Goal: Task Accomplishment & Management: Complete application form

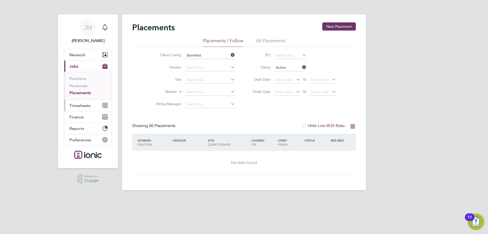
click at [72, 106] on span "Timesheets" at bounding box center [79, 105] width 21 height 5
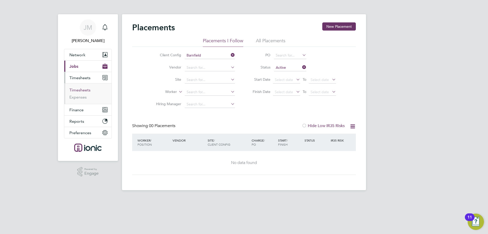
click at [83, 90] on link "Timesheets" at bounding box center [79, 89] width 21 height 5
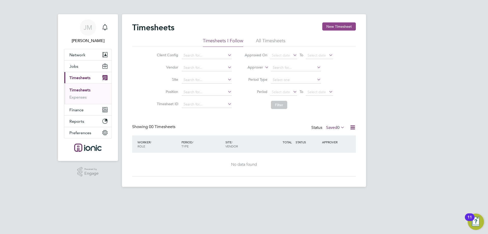
click at [336, 26] on button "New Timesheet" at bounding box center [339, 26] width 34 height 8
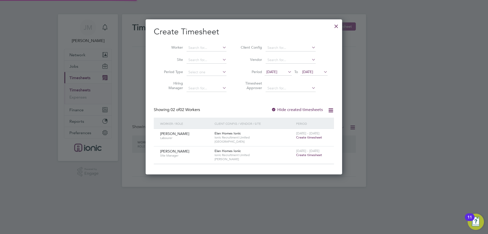
scroll to position [155, 197]
click at [287, 74] on icon at bounding box center [287, 71] width 0 height 7
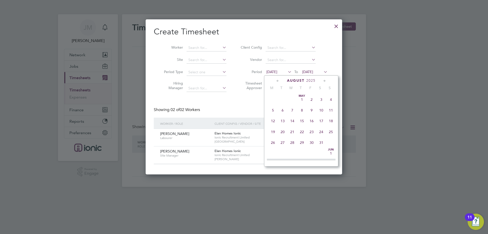
scroll to position [176, 0]
click at [272, 132] on span "18" at bounding box center [273, 128] width 10 height 10
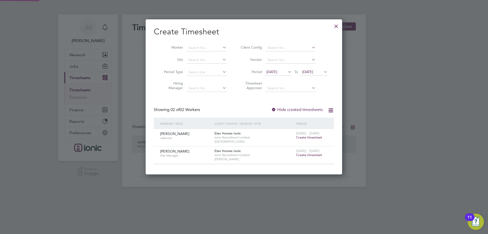
scroll to position [155, 197]
click at [313, 70] on span "[DATE]" at bounding box center [307, 71] width 11 height 5
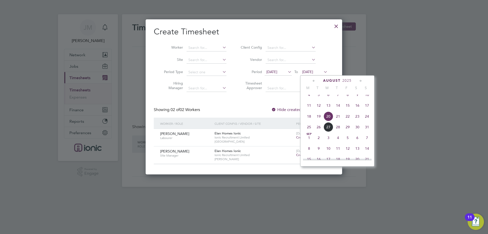
click at [366, 121] on span "24" at bounding box center [367, 116] width 10 height 10
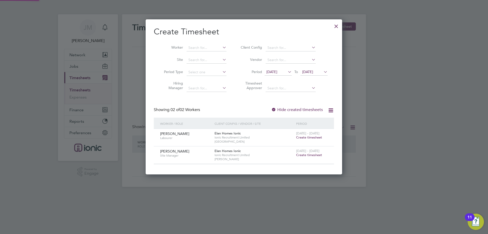
scroll to position [155, 197]
click at [315, 155] on span "Create timesheet" at bounding box center [309, 155] width 26 height 4
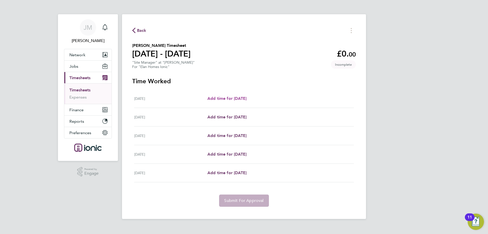
click at [236, 98] on span "Add time for [DATE]" at bounding box center [226, 98] width 39 height 5
select select "30"
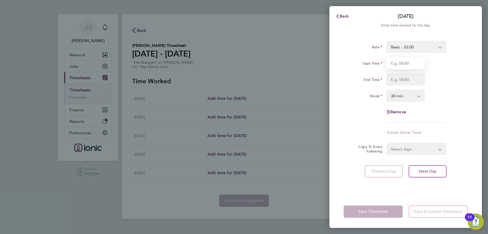
click at [407, 65] on input "Start Time" at bounding box center [405, 63] width 39 height 12
type input "08:00"
click at [406, 79] on input "End Time" at bounding box center [405, 79] width 39 height 12
type input "17:00"
click at [458, 130] on app-timesheet-line-form-group "Rate Basic - 33.00 Start Time 08:00 End Time 17:00 Break 0 min 15 min 30 min 45…" at bounding box center [406, 90] width 124 height 98
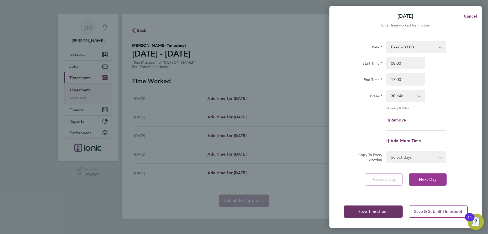
click at [431, 177] on span "Next Day" at bounding box center [428, 179] width 18 height 5
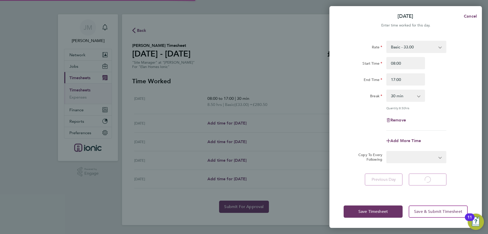
select select "30"
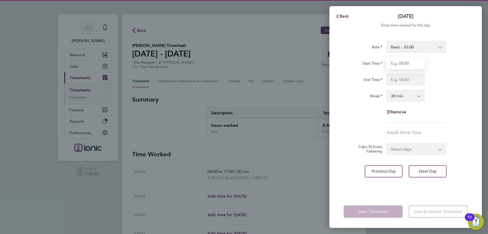
click at [403, 65] on input "Start Time" at bounding box center [405, 63] width 39 height 12
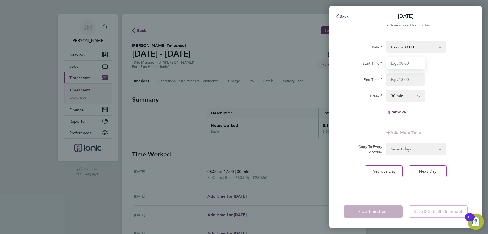
type input "08:00"
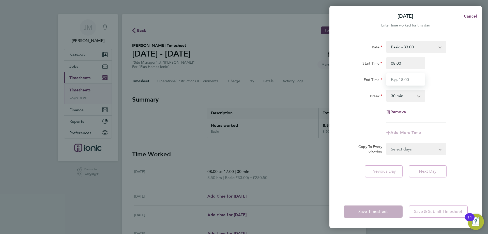
click at [408, 80] on input "End Time" at bounding box center [405, 79] width 39 height 12
type input "17:00"
click at [464, 151] on div "Copy To Every Following Select days Day [DATE] [DATE] [DATE]" at bounding box center [406, 149] width 128 height 12
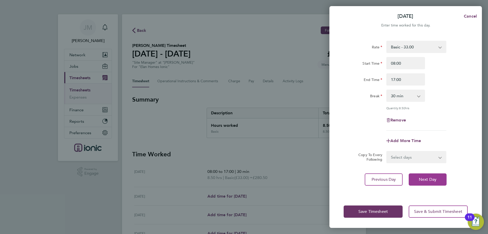
click at [428, 180] on span "Next Day" at bounding box center [428, 179] width 18 height 5
select select "30"
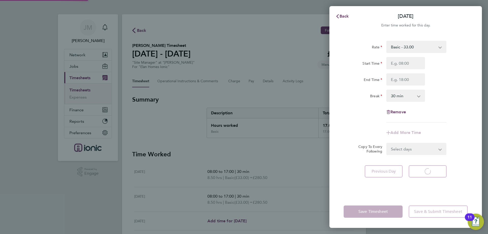
select select "30"
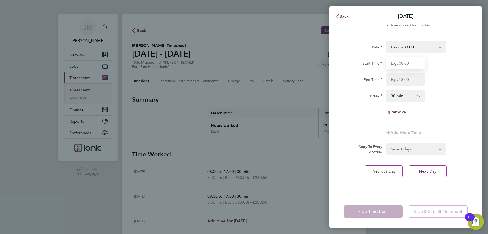
click at [416, 65] on input "Start Time" at bounding box center [405, 63] width 39 height 12
type input "08:00"
click at [407, 81] on input "End Time" at bounding box center [405, 79] width 39 height 12
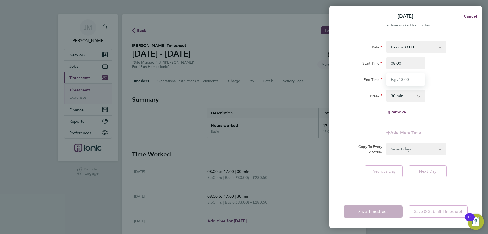
type input "17:00"
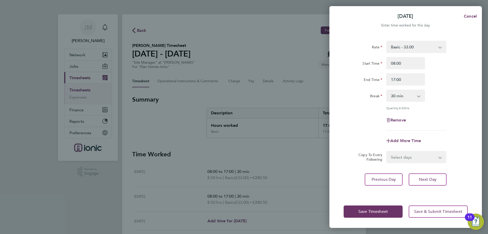
click at [449, 102] on div "Rate Basic - 33.00 Start Time 08:00 End Time 17:00 Break 0 min 15 min 30 min 45…" at bounding box center [406, 86] width 124 height 90
click at [429, 179] on span "Next Day" at bounding box center [428, 179] width 18 height 5
select select "30"
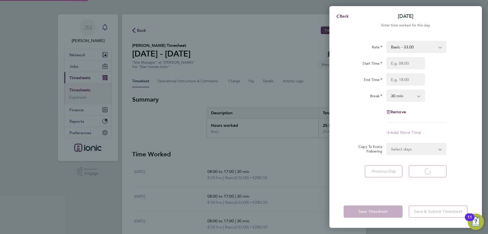
select select "30"
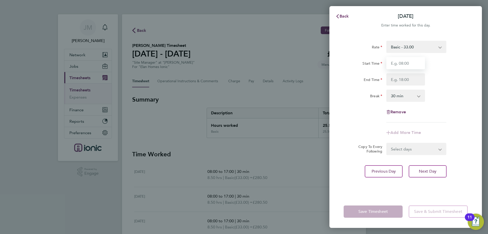
click at [408, 64] on input "Start Time" at bounding box center [405, 63] width 39 height 12
type input "08:00"
click at [409, 79] on input "End Time" at bounding box center [405, 79] width 39 height 12
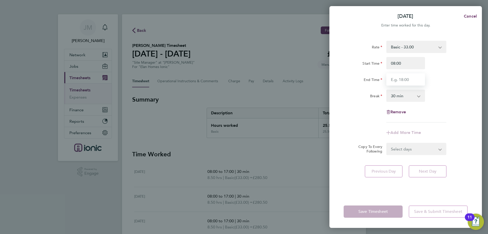
type input "16:00"
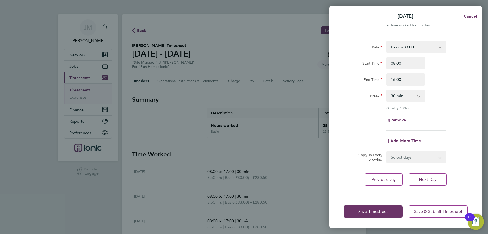
click at [440, 79] on div "End Time 16:00" at bounding box center [406, 79] width 128 height 12
click at [382, 214] on button "Save Timesheet" at bounding box center [373, 211] width 59 height 12
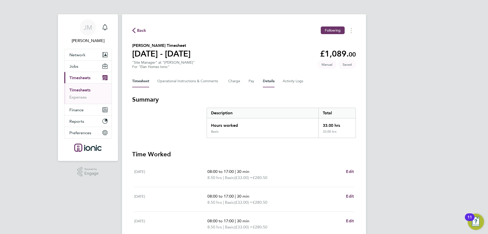
click at [267, 78] on button "Details" at bounding box center [269, 81] width 12 height 12
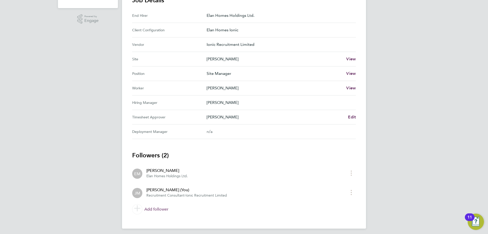
scroll to position [155, 0]
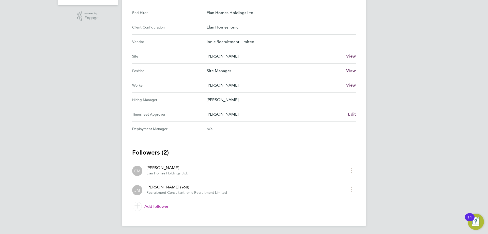
click at [161, 210] on link "Add follower" at bounding box center [244, 206] width 224 height 14
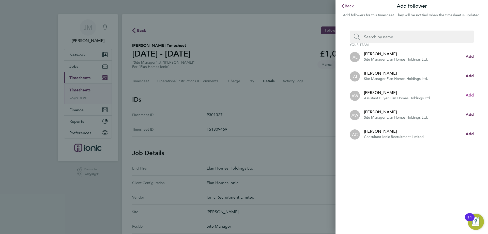
click at [472, 93] on span "Add" at bounding box center [470, 95] width 8 height 5
click at [348, 6] on span "Back" at bounding box center [349, 6] width 9 height 5
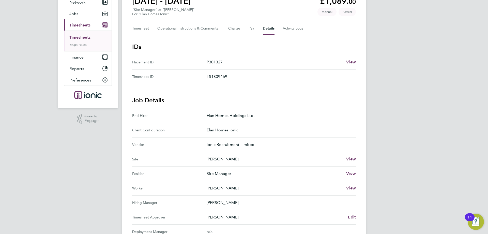
scroll to position [12, 0]
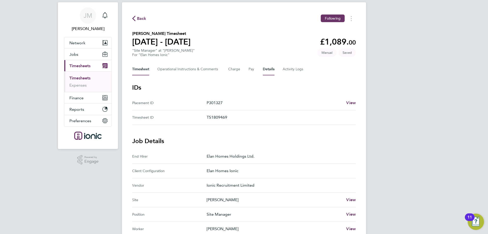
click at [137, 67] on button "Timesheet" at bounding box center [140, 69] width 17 height 12
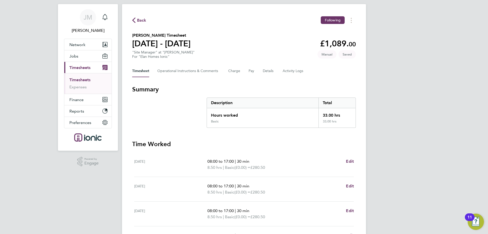
scroll to position [91, 0]
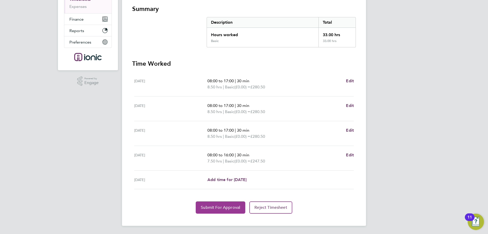
click at [217, 206] on span "Submit For Approval" at bounding box center [220, 207] width 39 height 5
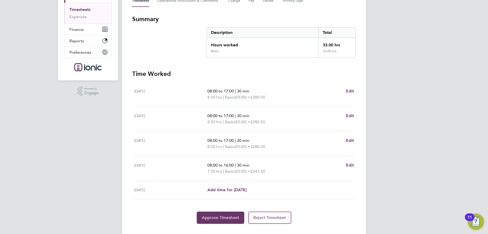
scroll to position [0, 0]
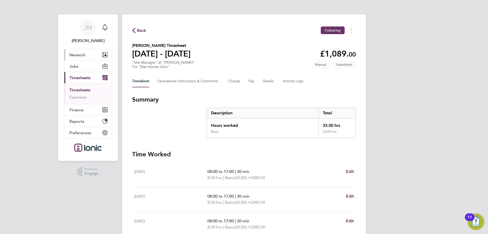
click at [79, 49] on button "Network" at bounding box center [87, 54] width 47 height 11
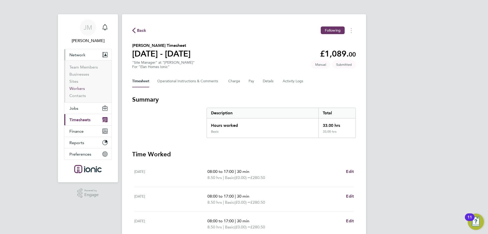
click at [80, 87] on link "Workers" at bounding box center [77, 88] width 16 height 5
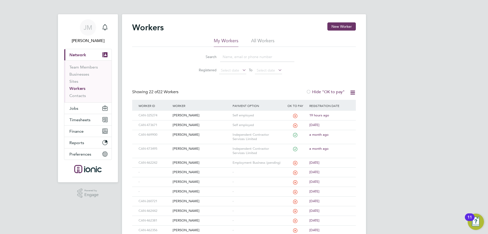
click at [247, 59] on input at bounding box center [257, 57] width 74 height 10
paste input "07930842667"
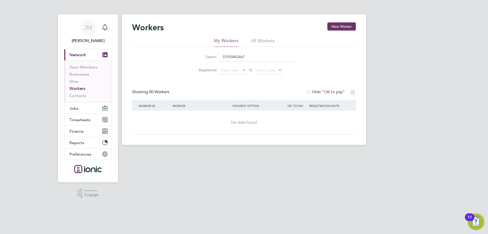
drag, startPoint x: 250, startPoint y: 56, endPoint x: 194, endPoint y: 59, distance: 56.0
click at [194, 59] on div "Search 07930842667" at bounding box center [244, 57] width 101 height 10
paste input "[EMAIL_ADDRESS][DOMAIN_NAME]"
type input "[EMAIL_ADDRESS][DOMAIN_NAME]"
click at [346, 27] on button "New Worker" at bounding box center [341, 26] width 28 height 8
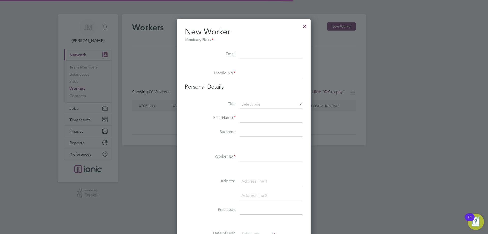
scroll to position [433, 135]
click at [250, 74] on input at bounding box center [271, 73] width 63 height 9
paste input "07930842667"
type input "07930842667"
click at [248, 118] on input at bounding box center [271, 117] width 63 height 9
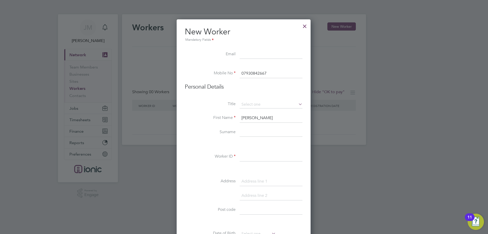
type input "[PERSON_NAME]"
click at [247, 131] on input at bounding box center [271, 132] width 63 height 9
paste input "[PERSON_NAME]"
type input "[PERSON_NAME]"
click at [266, 159] on input at bounding box center [271, 156] width 63 height 9
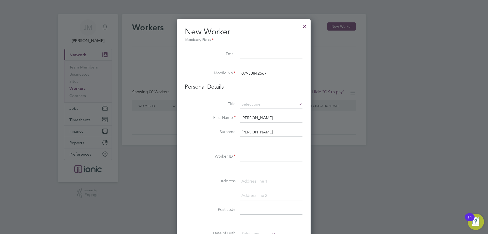
paste input "CAN-469690"
type input "CAN-469690"
click at [209, 180] on label "Address" at bounding box center [210, 180] width 51 height 5
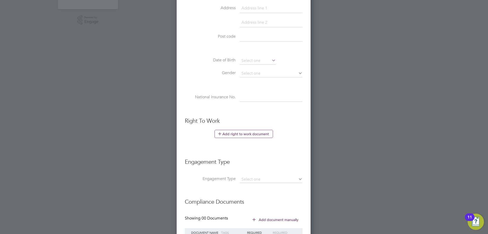
scroll to position [218, 0]
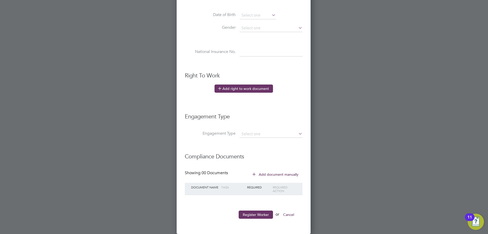
click at [244, 88] on button "Add right to work document" at bounding box center [244, 88] width 58 height 8
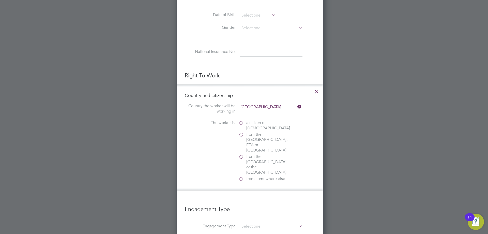
scroll to position [509, 147]
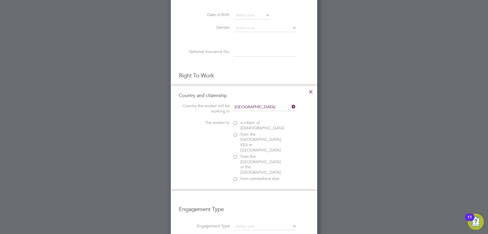
click at [237, 125] on label "a citizen of [DEMOGRAPHIC_DATA]" at bounding box center [258, 125] width 51 height 11
click at [0, 0] on input "a citizen of [DEMOGRAPHIC_DATA]" at bounding box center [0, 0] width 0 height 0
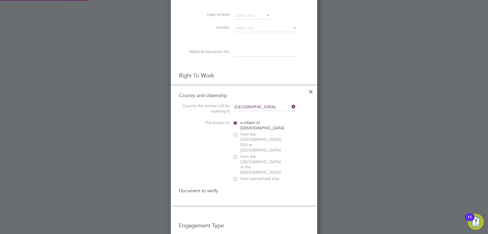
scroll to position [537, 147]
click at [253, 198] on div "Passport" at bounding box center [271, 200] width 76 height 5
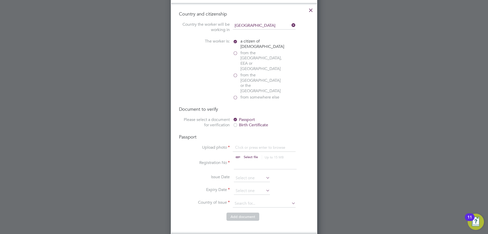
scroll to position [320, 0]
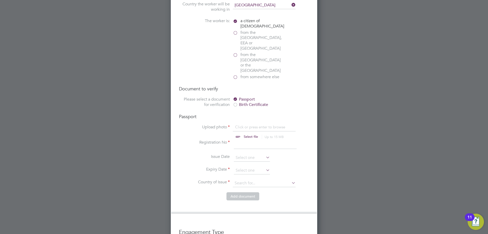
click at [255, 124] on input "file" at bounding box center [256, 131] width 80 height 15
type input "C:\fakepath\[PERSON_NAME]- passport.jpg"
click at [264, 140] on input at bounding box center [265, 144] width 63 height 9
type input "548739580"
click at [265, 166] on icon at bounding box center [265, 169] width 0 height 7
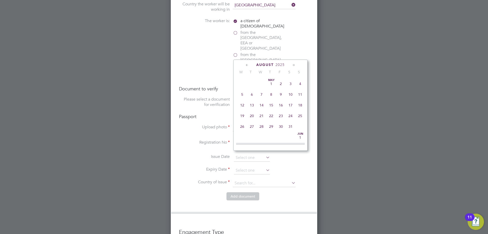
scroll to position [198, 0]
click at [283, 67] on div "[DATE] M T W T F S S [DATE] 2 3 4 5 6 7 8 9 10 11 12 13 14 15 16 17 18 19 20 21…" at bounding box center [270, 104] width 74 height 91
click at [279, 67] on span "2025" at bounding box center [280, 65] width 9 height 4
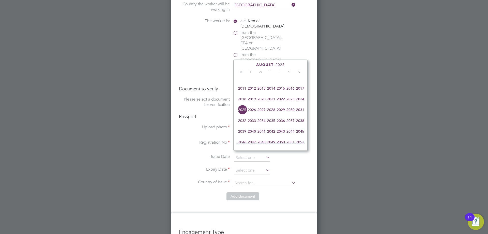
click at [261, 114] on span "2027" at bounding box center [262, 110] width 10 height 10
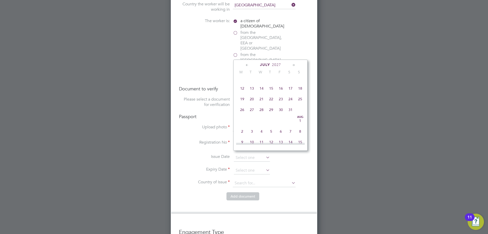
click at [261, 80] on span "7" at bounding box center [262, 78] width 10 height 10
type input "[DATE]"
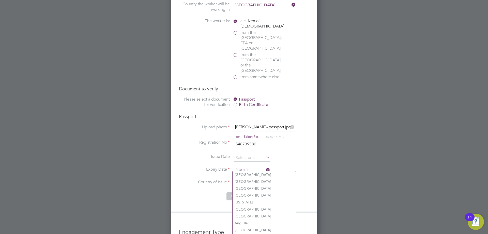
click at [256, 179] on input at bounding box center [264, 183] width 63 height 8
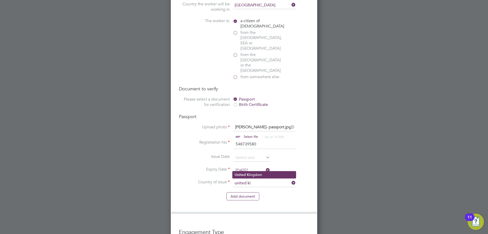
click at [261, 173] on li "United Ki ngdom" at bounding box center [264, 174] width 63 height 7
type input "[GEOGRAPHIC_DATA]"
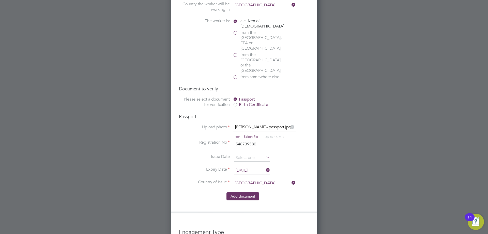
click at [249, 192] on button "Add document" at bounding box center [243, 196] width 33 height 8
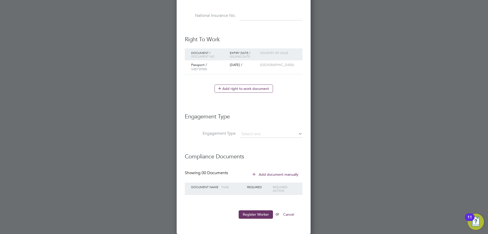
click at [211, 201] on li at bounding box center [244, 202] width 118 height 5
click at [260, 216] on button "Register Worker" at bounding box center [256, 214] width 34 height 8
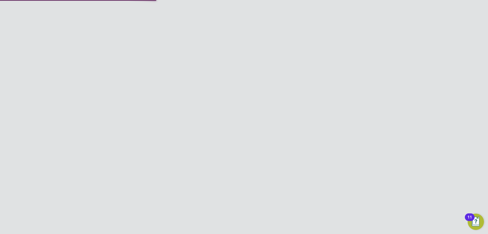
scroll to position [0, 0]
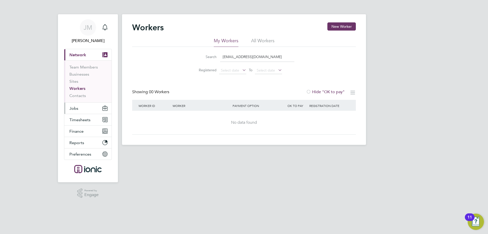
click at [77, 108] on span "Jobs" at bounding box center [73, 108] width 9 height 5
click at [352, 153] on html "[PERSON_NAME] [PERSON_NAME] Notifications Applications: Current page: Network T…" at bounding box center [244, 76] width 488 height 153
click at [0, 80] on div "[PERSON_NAME] [PERSON_NAME] Notifications Applications: Current page: Network T…" at bounding box center [244, 76] width 488 height 153
click at [73, 108] on span "Jobs" at bounding box center [73, 108] width 9 height 5
click at [74, 107] on span "Jobs" at bounding box center [73, 108] width 9 height 5
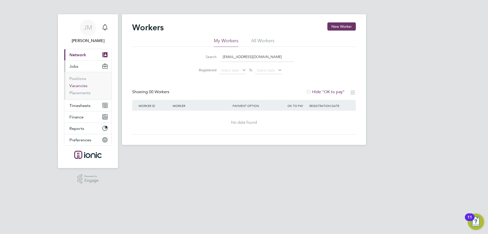
click at [74, 87] on link "Vacancies" at bounding box center [78, 85] width 18 height 5
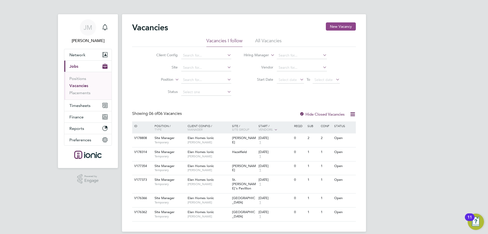
click at [342, 28] on button "New Vacancy" at bounding box center [341, 26] width 30 height 8
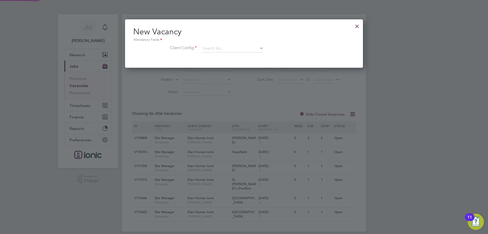
scroll to position [48, 238]
click at [220, 49] on input at bounding box center [232, 49] width 63 height 8
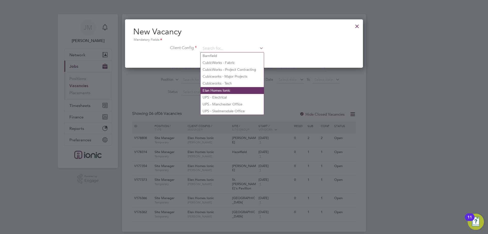
click at [233, 87] on li "Elan Homes Ionic" at bounding box center [232, 90] width 63 height 7
type input "Elan Homes Ionic"
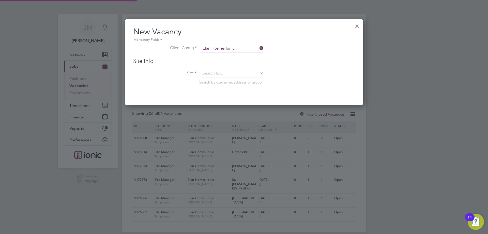
scroll to position [86, 238]
click at [233, 75] on input at bounding box center [232, 74] width 63 height 8
click at [232, 80] on li "[GEOGRAPHIC_DATA]" at bounding box center [232, 80] width 63 height 7
type input "[GEOGRAPHIC_DATA]"
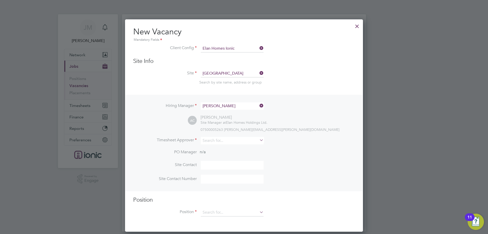
scroll to position [2, 0]
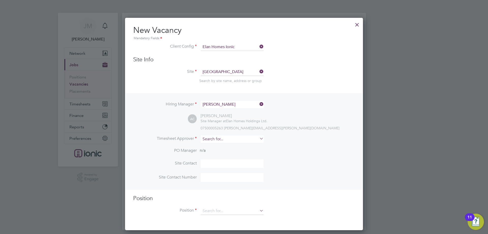
click at [223, 139] on input at bounding box center [232, 138] width 63 height 7
click at [221, 149] on li "[PERSON_NAME]" at bounding box center [232, 146] width 63 height 7
type input "[PERSON_NAME]"
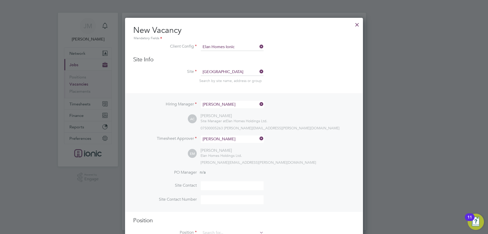
scroll to position [235, 238]
click at [331, 164] on div "[PERSON_NAME][EMAIL_ADDRESS][PERSON_NAME][DOMAIN_NAME]" at bounding box center [278, 162] width 154 height 5
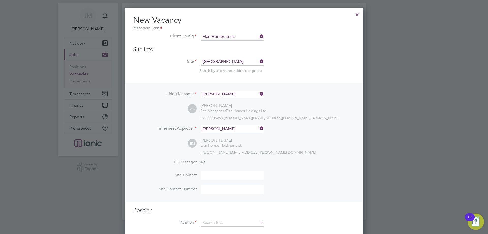
scroll to position [20, 0]
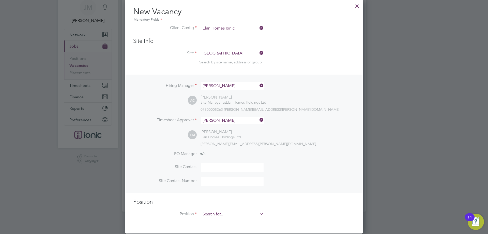
click at [230, 211] on div "Vacancies New Vacancy Vacancies I follow All Vacancies Client Config Site Posit…" at bounding box center [244, 102] width 244 height 217
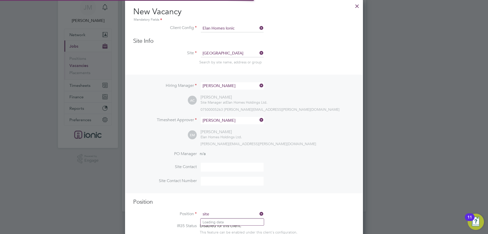
scroll to position [733, 238]
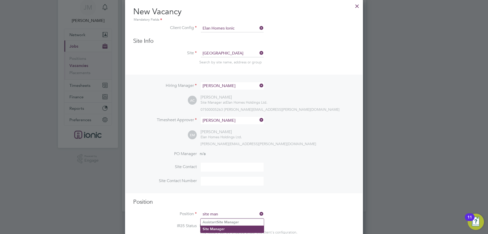
click at [225, 226] on li "Site Man ager" at bounding box center [232, 228] width 63 height 7
type input "Site Manager"
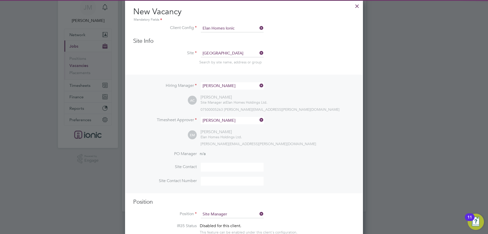
click at [326, 182] on li "Site Contact Number" at bounding box center [244, 183] width 222 height 14
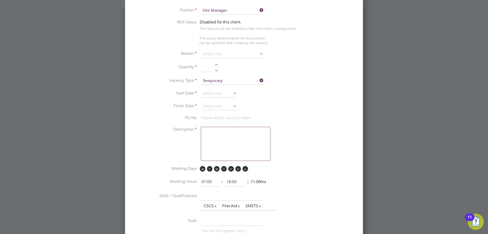
scroll to position [213, 0]
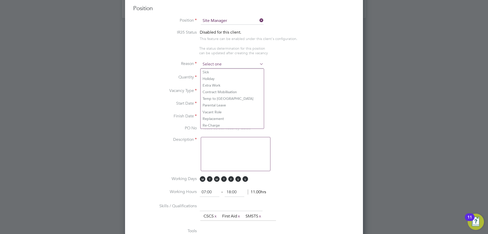
click at [248, 65] on input at bounding box center [232, 65] width 63 height 8
click at [211, 78] on li "Holiday" at bounding box center [232, 78] width 63 height 7
type input "Holiday"
click at [217, 75] on div at bounding box center [216, 76] width 4 height 4
type input "1"
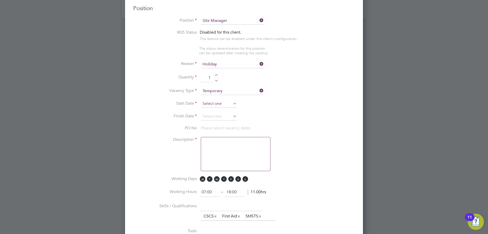
click at [220, 104] on input at bounding box center [219, 104] width 36 height 8
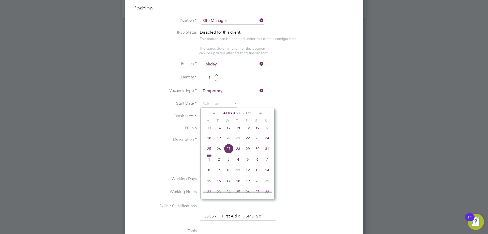
click at [230, 152] on span "27" at bounding box center [229, 149] width 10 height 10
type input "[DATE]"
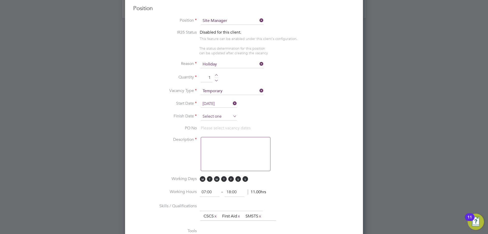
click at [229, 116] on input at bounding box center [219, 117] width 36 height 8
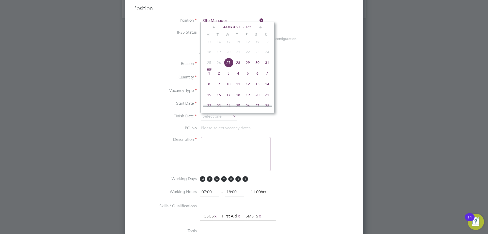
click at [249, 78] on span "5" at bounding box center [248, 73] width 10 height 10
type input "[DATE]"
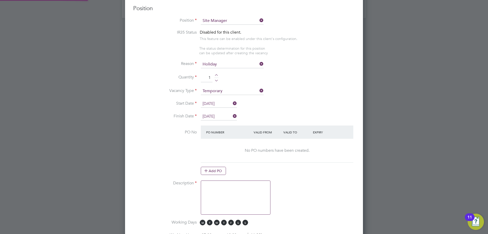
scroll to position [767, 238]
click at [303, 188] on li "Description" at bounding box center [244, 199] width 222 height 39
click at [223, 199] on textarea at bounding box center [236, 197] width 70 height 34
type textarea "Requirement"
click at [368, 209] on div at bounding box center [244, 117] width 488 height 234
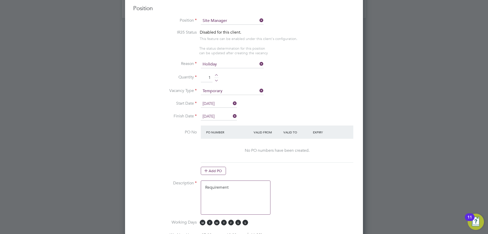
click at [335, 203] on li "Description Requirement" at bounding box center [244, 199] width 222 height 39
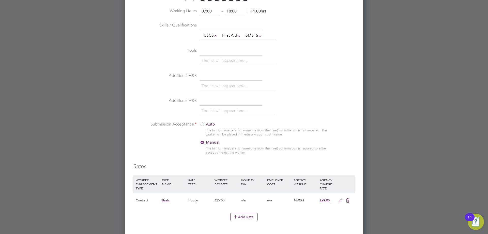
scroll to position [478, 0]
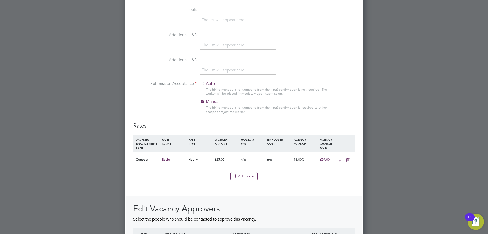
click at [201, 85] on div at bounding box center [202, 83] width 5 height 5
click at [341, 161] on icon at bounding box center [340, 160] width 6 height 4
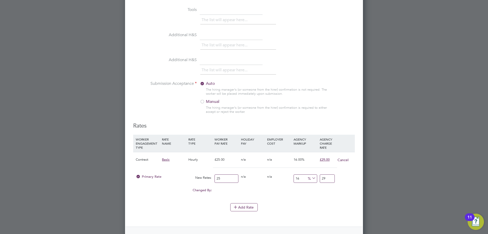
drag, startPoint x: 229, startPoint y: 180, endPoint x: 147, endPoint y: 176, distance: 81.7
click at [148, 176] on div "Primary Rate New Rates: 25 0 n/a 0 n/a 16 0 % 29" at bounding box center [244, 178] width 222 height 13
type input "2"
type input "2.32"
type input "28"
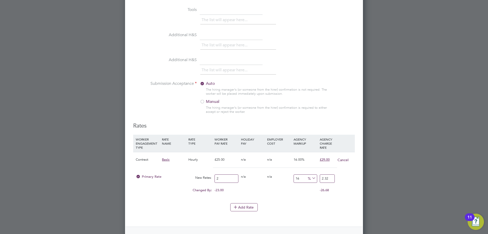
type input "32.48"
type input "28.00"
drag, startPoint x: 334, startPoint y: 178, endPoint x: 314, endPoint y: 181, distance: 20.4
click at [314, 181] on div "Primary Rate New Rates: 28.00 0 n/a 0 n/a 16 4.48 % 32.48" at bounding box center [244, 178] width 222 height 13
type input "-89.28571428571429"
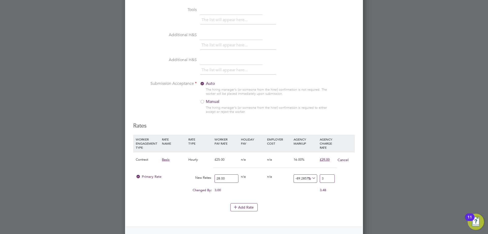
type input "33"
type input "17.857142857142858"
type input "33.00"
click at [281, 212] on li "Add Rate" at bounding box center [244, 209] width 222 height 13
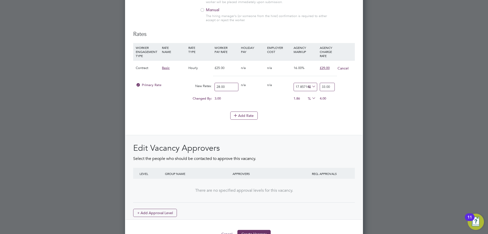
scroll to position [584, 0]
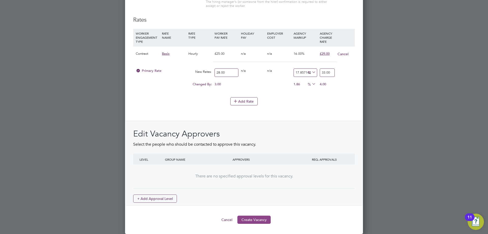
click at [265, 218] on button "Create Vacancy" at bounding box center [253, 219] width 33 height 8
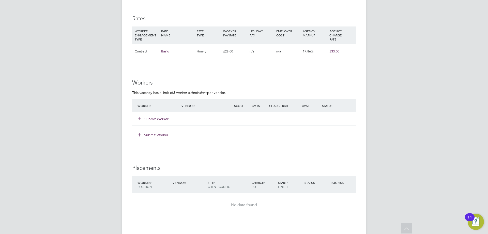
scroll to position [336, 0]
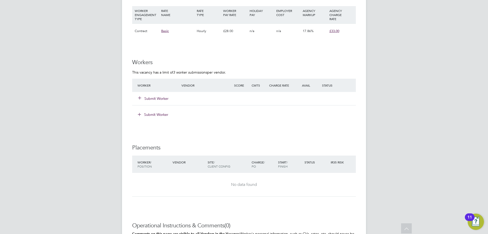
click at [162, 99] on button "Submit Worker" at bounding box center [153, 98] width 31 height 5
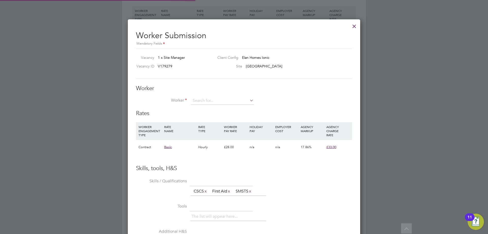
scroll to position [309, 233]
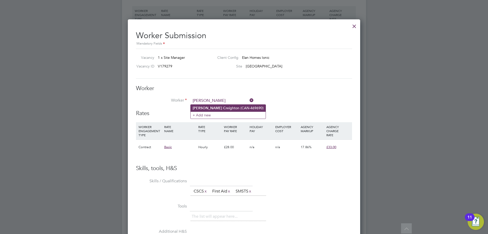
click at [218, 107] on li "[PERSON_NAME] eighton (CAN-469690)" at bounding box center [228, 107] width 75 height 7
type input "[PERSON_NAME] (CAN-469690)"
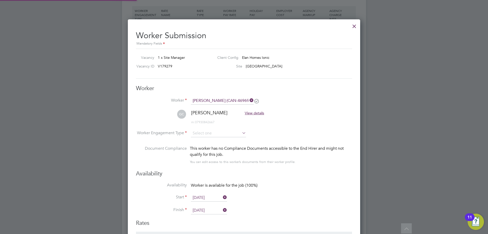
scroll to position [0, 0]
click at [216, 135] on input at bounding box center [218, 134] width 55 height 8
click at [214, 139] on li "Contract" at bounding box center [219, 140] width 56 height 7
type input "Contract"
click at [304, 171] on h3 "Availability" at bounding box center [244, 173] width 216 height 7
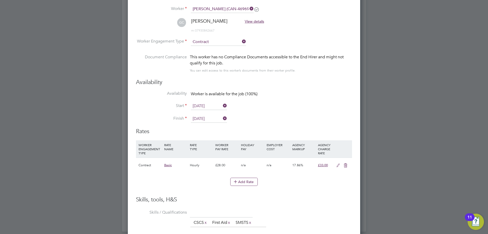
click at [206, 108] on input "[DATE]" at bounding box center [209, 106] width 36 height 8
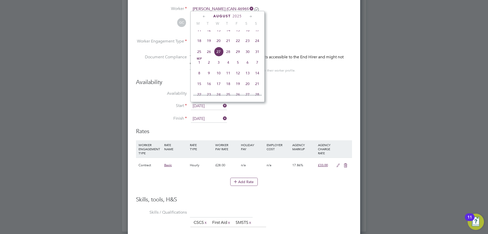
click at [263, 113] on li "Start [DATE]" at bounding box center [244, 108] width 216 height 13
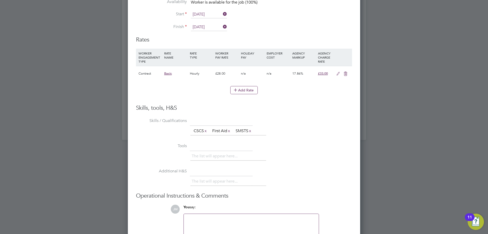
click at [323, 123] on li "Skills / Qualifications The list will appear here... CSCS x First Aid x SMSTS x" at bounding box center [244, 129] width 216 height 25
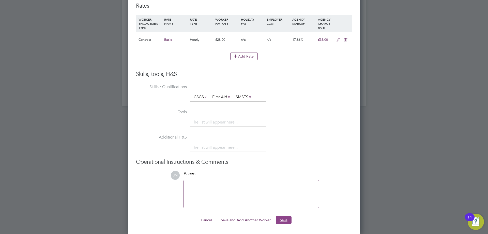
click at [284, 219] on button "Save" at bounding box center [284, 220] width 16 height 8
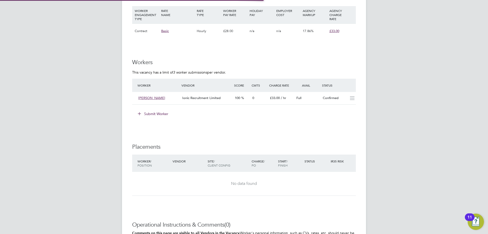
scroll to position [15, 36]
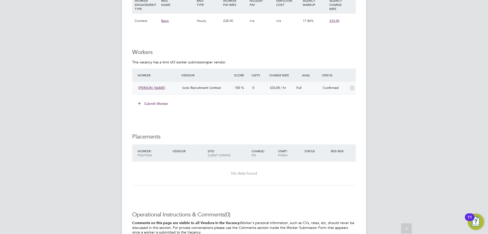
click at [192, 88] on span "Ionic Recruitment Limited" at bounding box center [201, 87] width 38 height 4
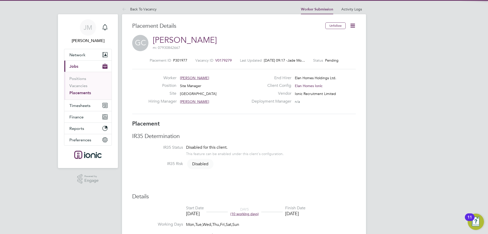
click at [352, 26] on icon at bounding box center [353, 25] width 6 height 6
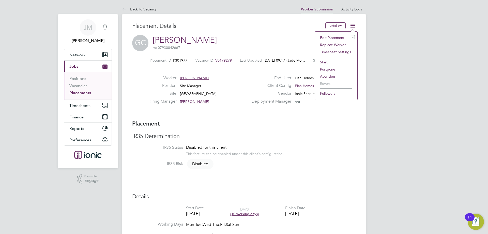
click at [336, 62] on li "Start" at bounding box center [336, 61] width 37 height 7
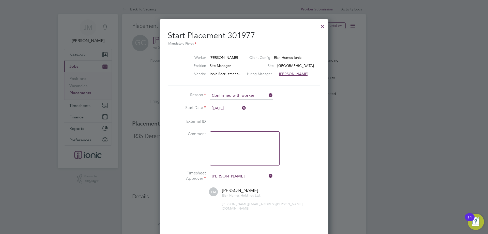
click at [309, 169] on li "Comment" at bounding box center [244, 150] width 153 height 39
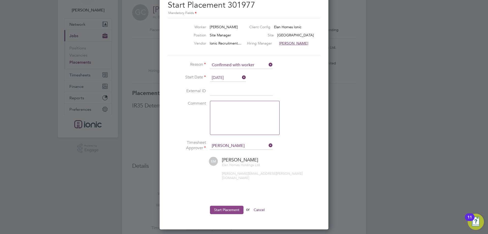
click at [231, 205] on button "Start Placement" at bounding box center [227, 209] width 34 height 8
